Goal: Task Accomplishment & Management: Manage account settings

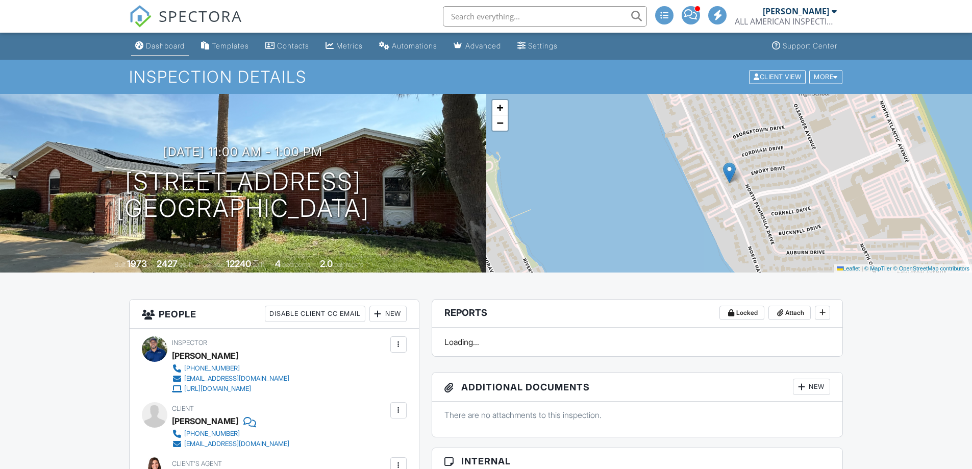
click at [158, 51] on link "Dashboard" at bounding box center [160, 46] width 58 height 19
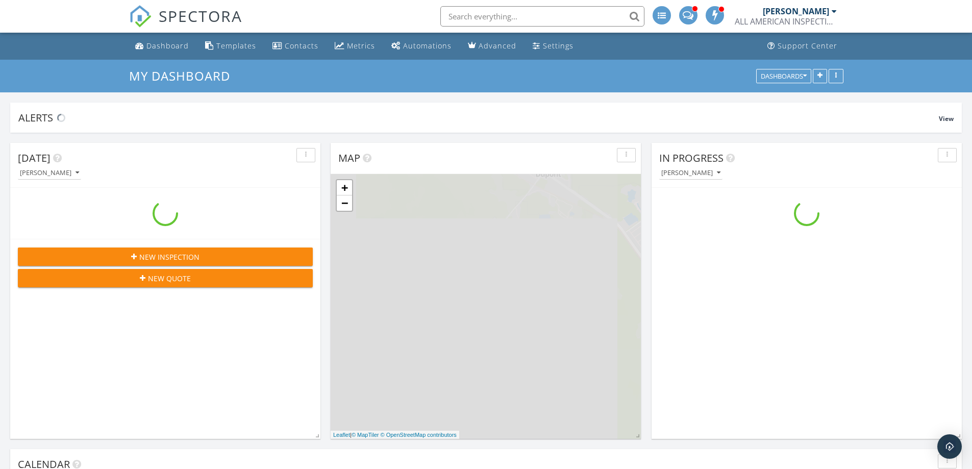
scroll to position [944, 988]
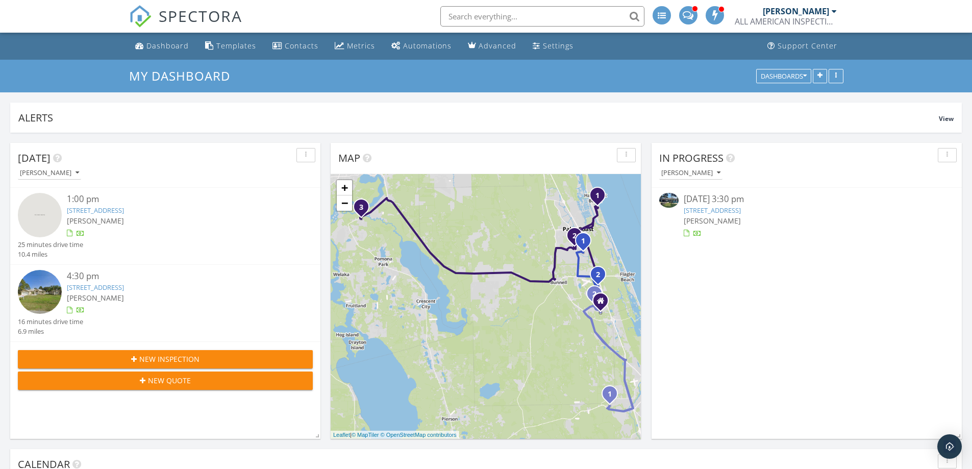
click at [741, 206] on link "1335 N Daytona Ave , Flagler Beach, FL 32136" at bounding box center [712, 210] width 57 height 9
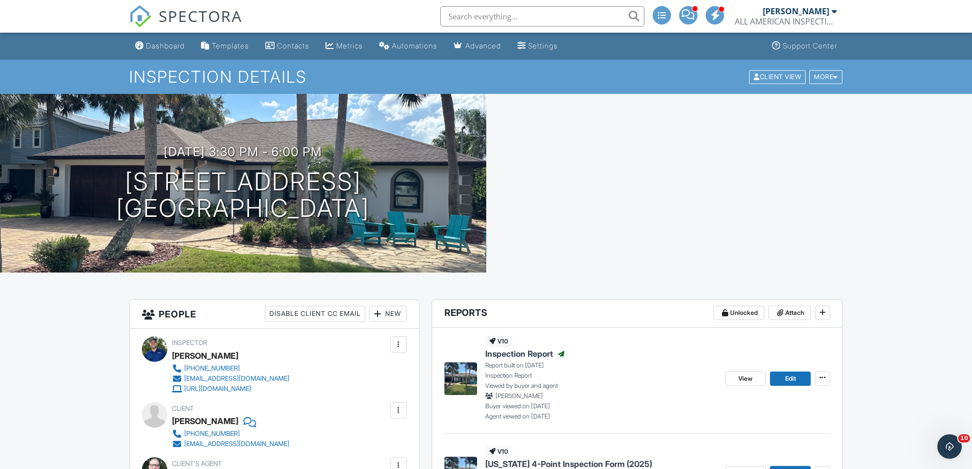
scroll to position [170, 0]
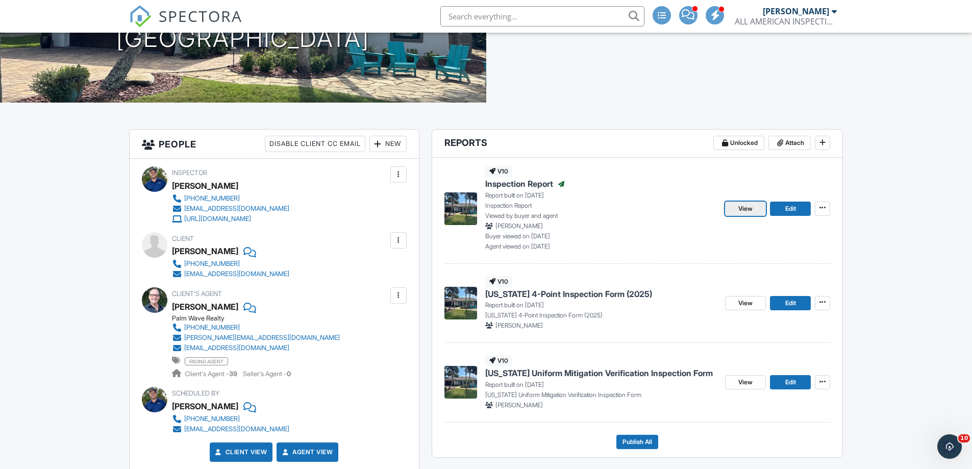
click at [732, 208] on link "View" at bounding box center [745, 208] width 41 height 14
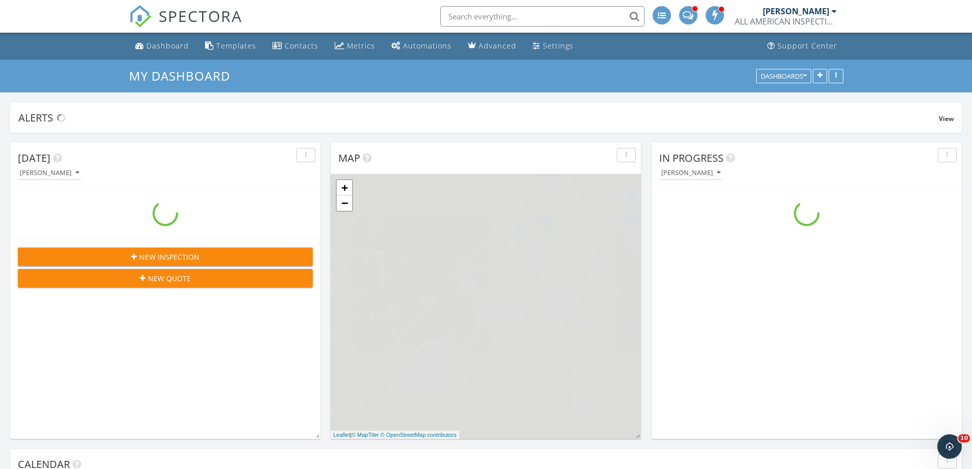
scroll to position [944, 988]
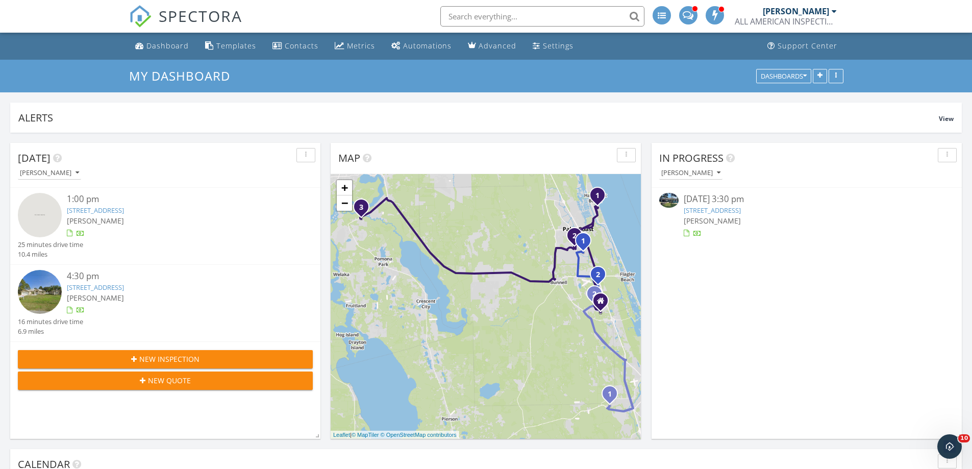
click at [712, 207] on link "1335 N Daytona Ave , Flagler Beach, FL 32136" at bounding box center [712, 210] width 57 height 9
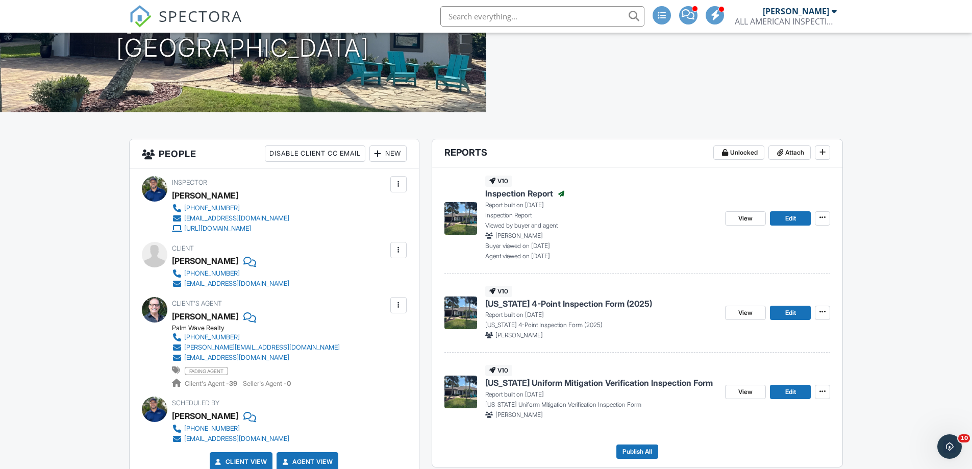
scroll to position [170, 0]
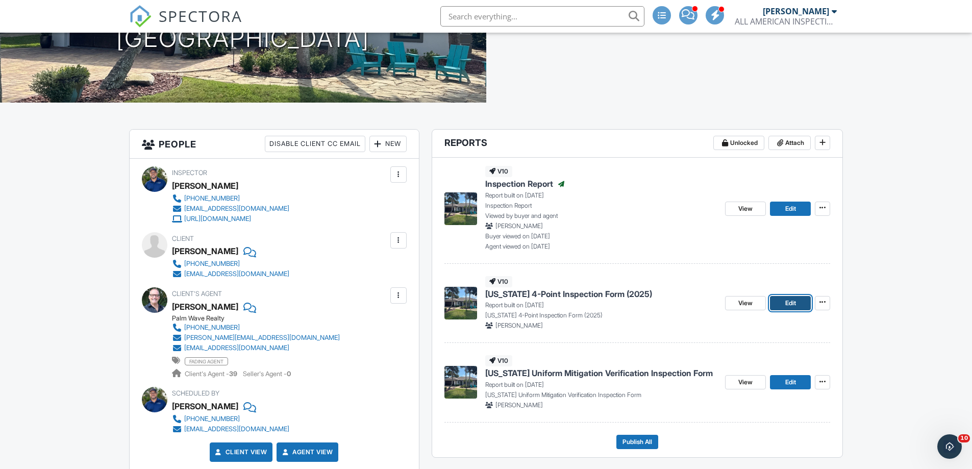
click at [785, 300] on span "Edit" at bounding box center [790, 303] width 11 height 10
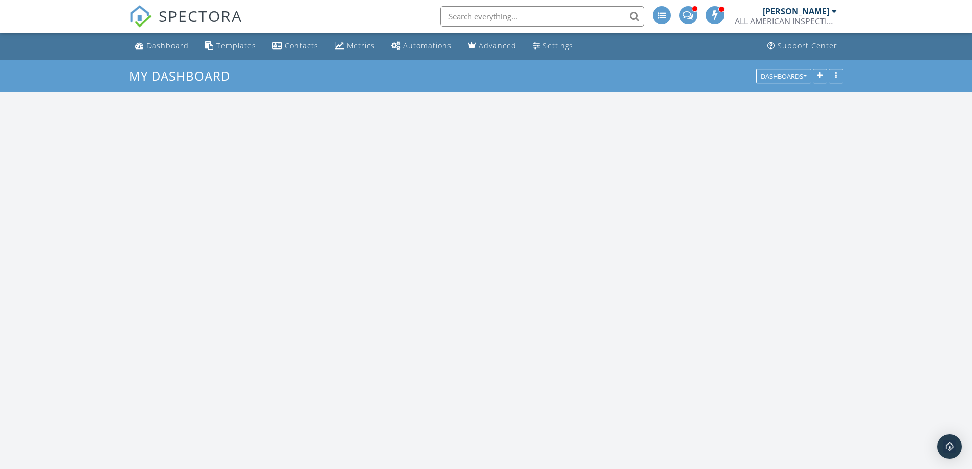
scroll to position [944, 988]
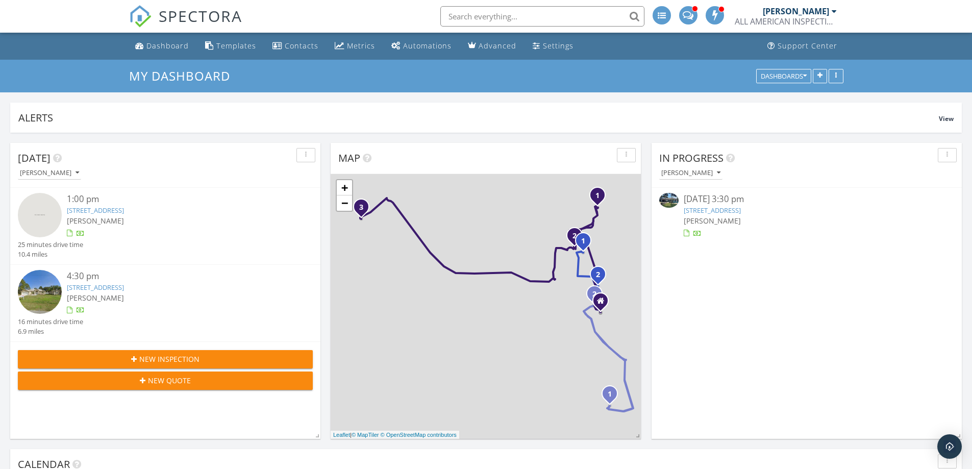
click at [711, 210] on link "1335 N Daytona Ave , Flagler Beach, FL 32136" at bounding box center [712, 210] width 57 height 9
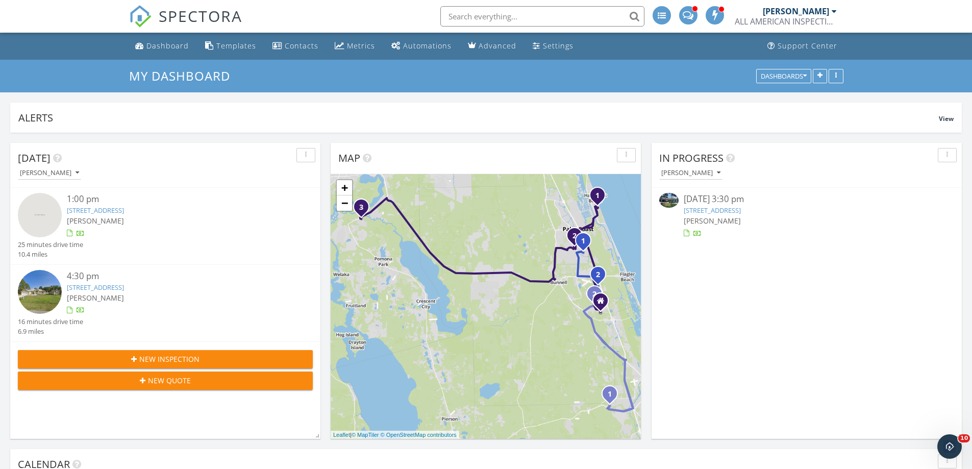
scroll to position [0, 0]
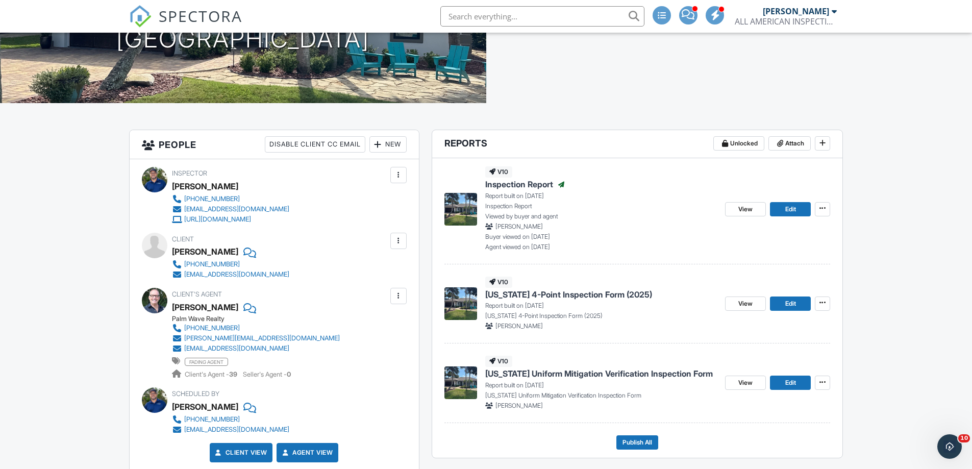
scroll to position [170, 0]
click at [782, 384] on link "Edit" at bounding box center [790, 382] width 41 height 14
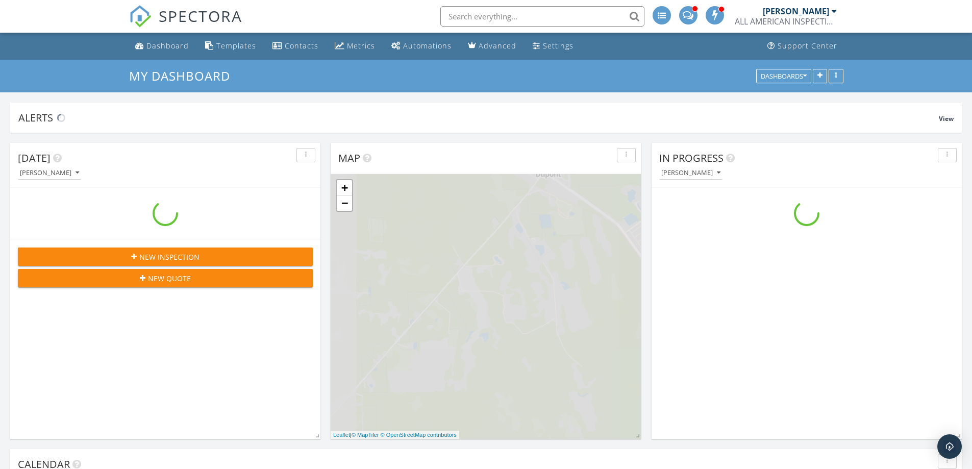
scroll to position [944, 988]
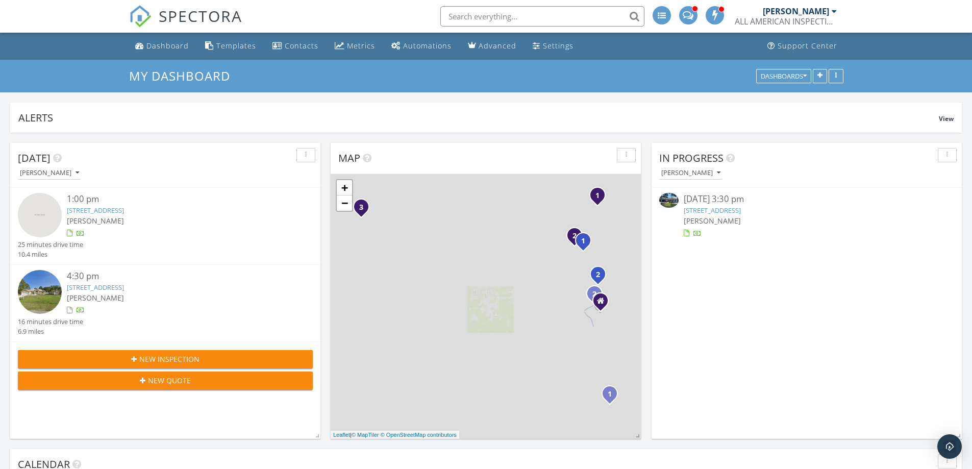
click at [722, 210] on link "1335 N Daytona Ave , Flagler Beach, FL 32136" at bounding box center [712, 210] width 57 height 9
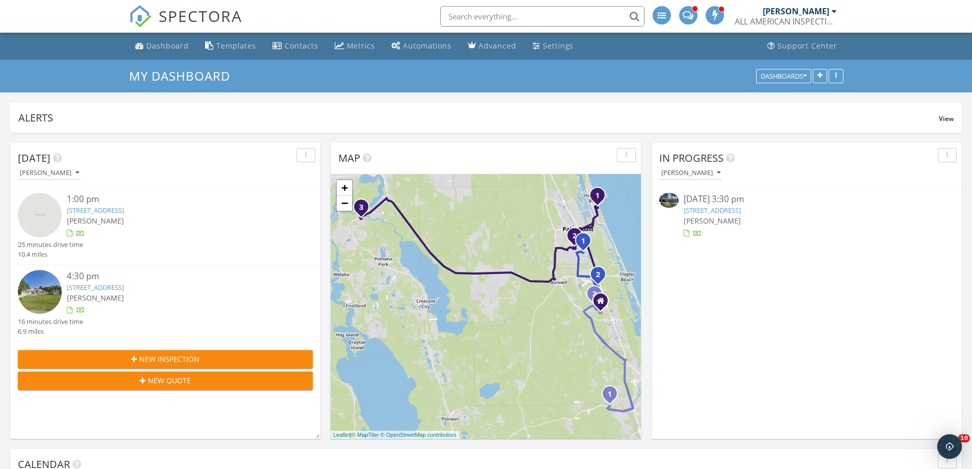
scroll to position [0, 0]
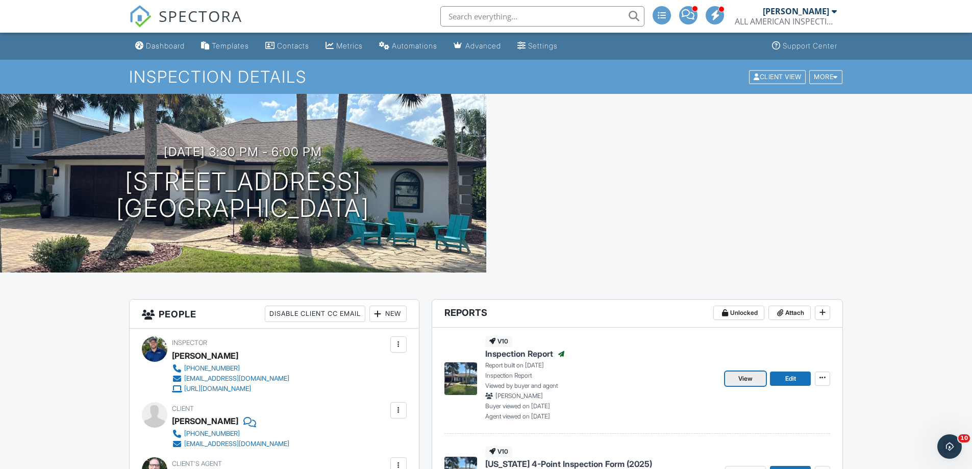
click at [743, 379] on span "View" at bounding box center [745, 378] width 14 height 10
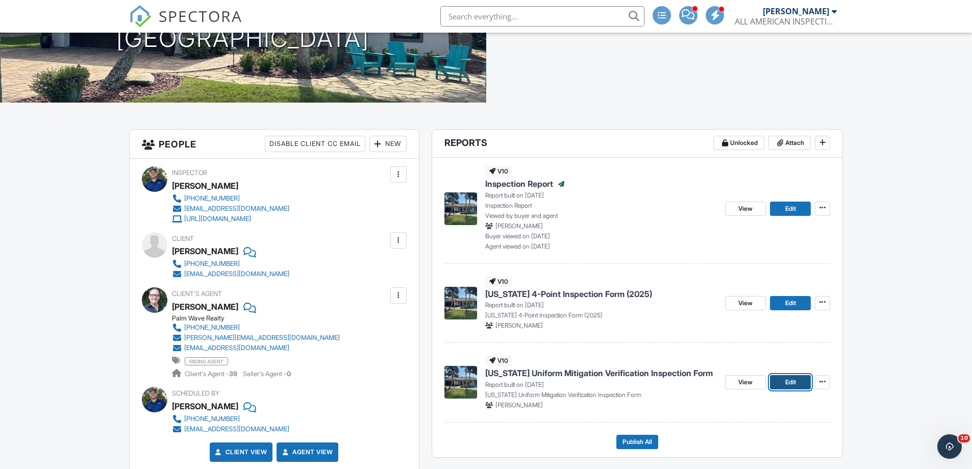
click at [793, 381] on span "Edit" at bounding box center [790, 382] width 11 height 10
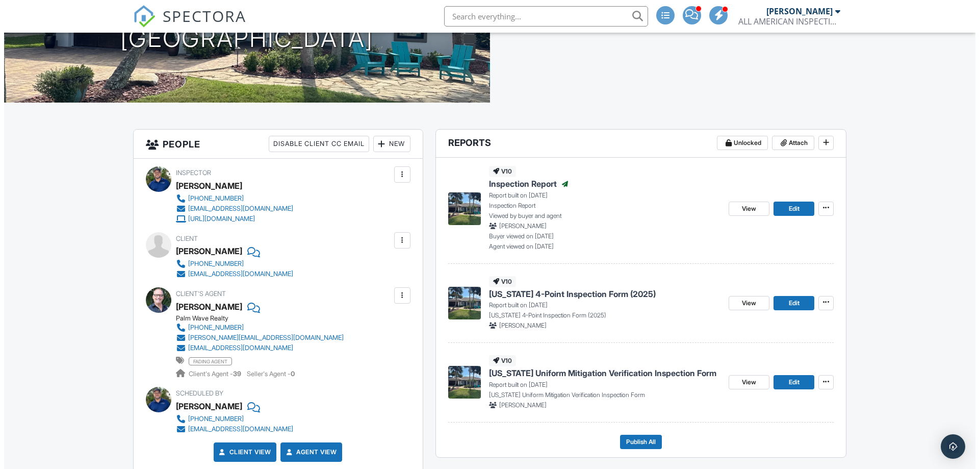
scroll to position [340, 0]
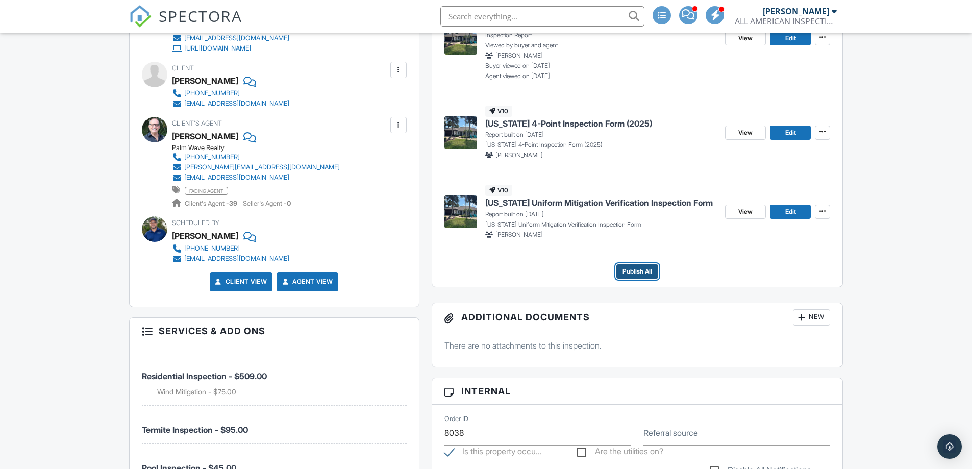
click at [645, 272] on span "Publish All" at bounding box center [637, 271] width 30 height 10
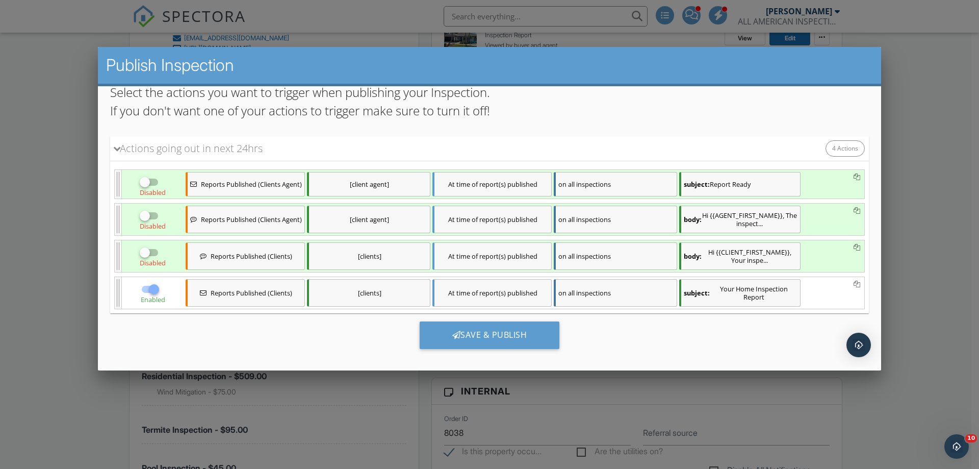
scroll to position [135, 0]
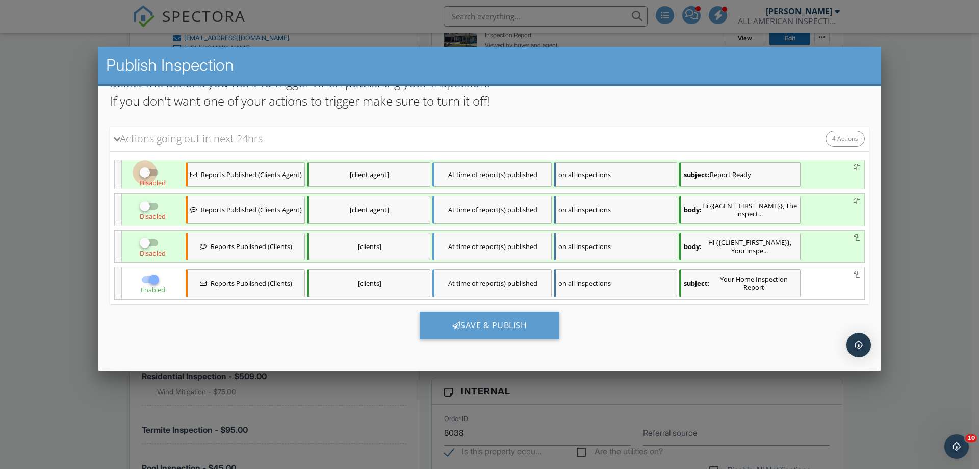
drag, startPoint x: 148, startPoint y: 170, endPoint x: 157, endPoint y: 188, distance: 20.3
click at [149, 170] on div at bounding box center [144, 171] width 17 height 17
checkbox input "true"
click at [154, 204] on input "checkbox" at bounding box center [149, 210] width 19 height 12
checkbox input "true"
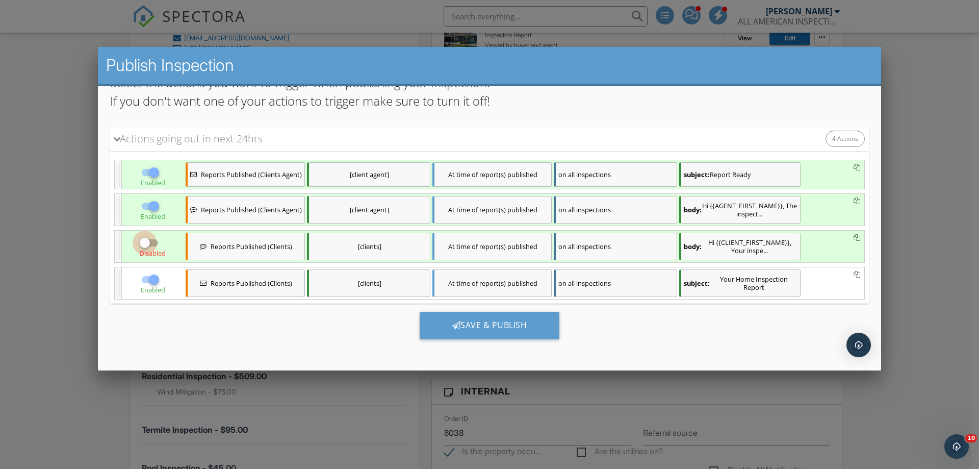
click at [149, 249] on div at bounding box center [144, 242] width 17 height 17
checkbox input "true"
drag, startPoint x: 483, startPoint y: 320, endPoint x: 483, endPoint y: 325, distance: 5.1
click at [483, 325] on div "Save & Publish" at bounding box center [490, 325] width 140 height 28
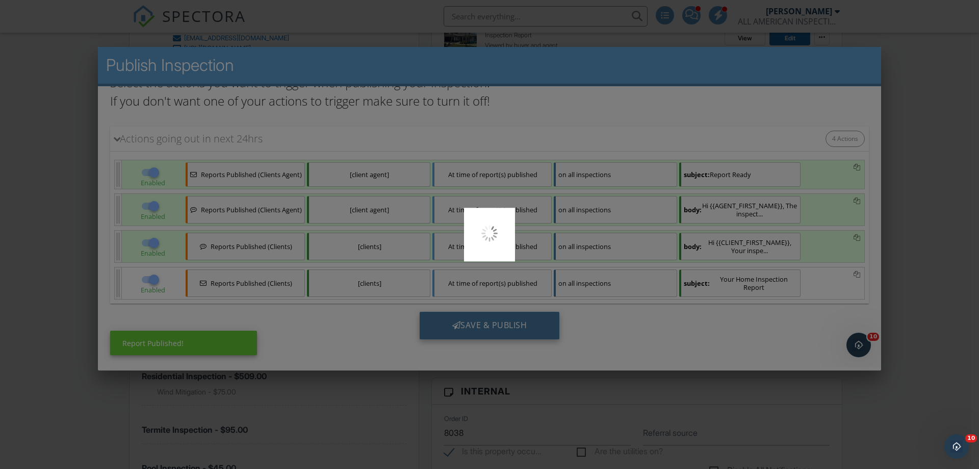
scroll to position [0, 0]
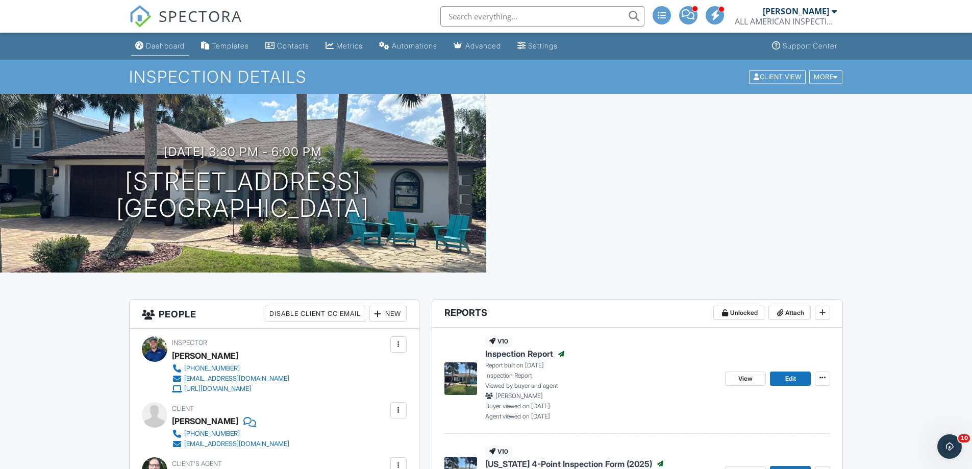
click at [159, 48] on div "Dashboard" at bounding box center [165, 45] width 39 height 9
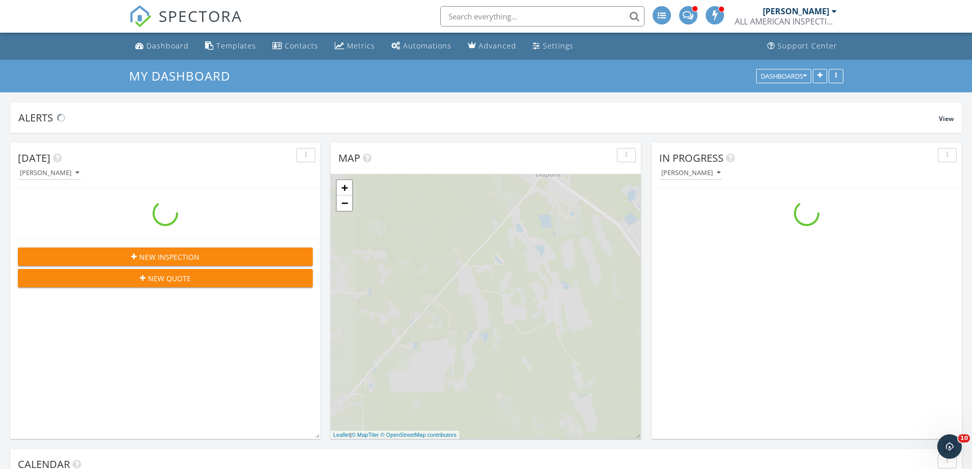
scroll to position [944, 988]
